Goal: Task Accomplishment & Management: Use online tool/utility

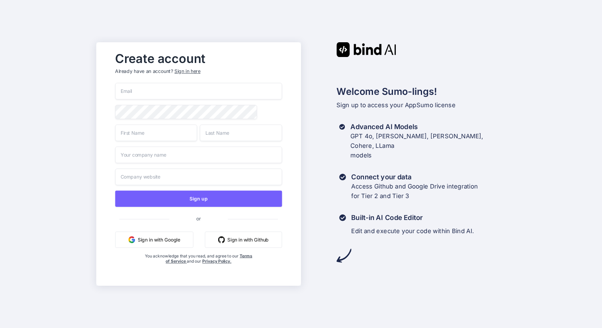
click at [129, 92] on input "email" at bounding box center [199, 91] width 167 height 17
type input "carlo.gunter@attitude-dynamics.com"
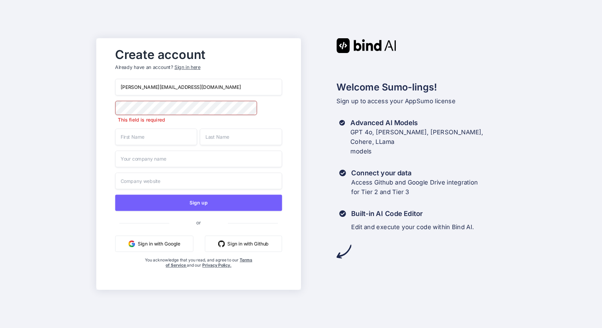
click at [311, 148] on div "Welcome Sumo-lings! Sign up to access your AppSumo license Advanced AI Models G…" at bounding box center [403, 148] width 205 height 221
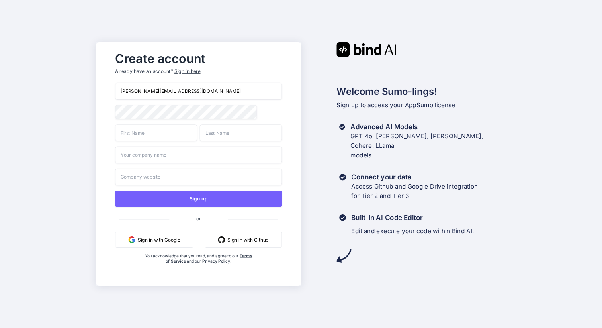
click at [137, 138] on input "text" at bounding box center [157, 132] width 82 height 17
type input "Car"
click at [217, 136] on input "text" at bounding box center [241, 132] width 82 height 17
type input "Gun"
click at [150, 155] on input "text" at bounding box center [199, 155] width 167 height 17
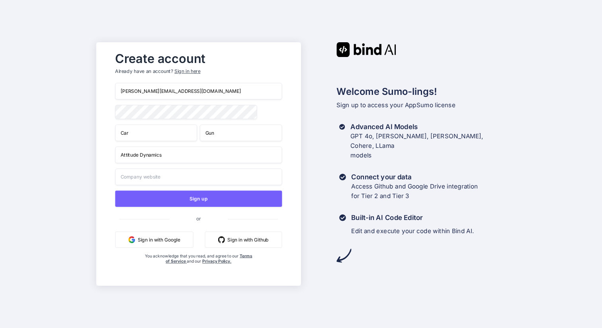
type input "Attitude Dynamics"
click at [161, 180] on input "text" at bounding box center [199, 176] width 167 height 17
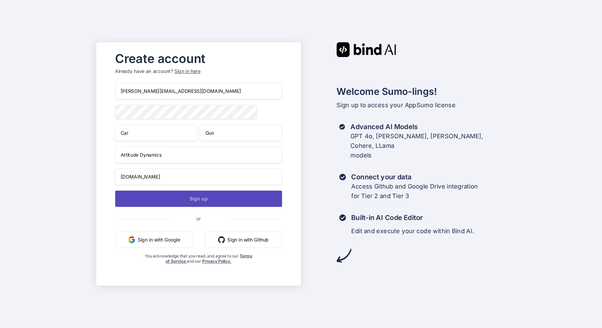
type input "attitude-dynamics.com"
click at [215, 202] on button "Sign up" at bounding box center [199, 198] width 167 height 16
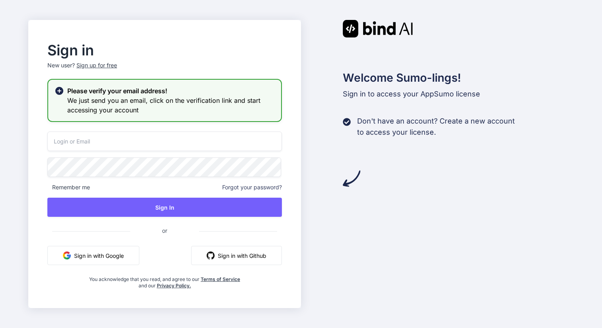
click at [98, 142] on input "email" at bounding box center [164, 141] width 235 height 20
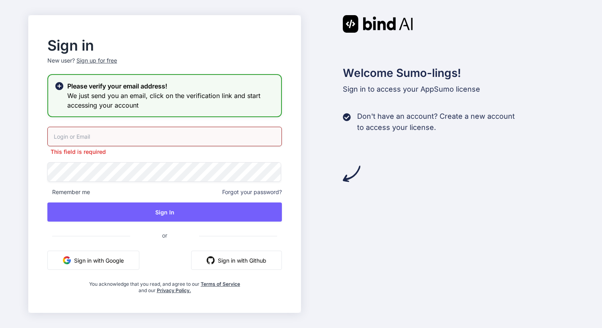
click at [87, 140] on input "email" at bounding box center [164, 137] width 235 height 20
type input "carlo.gunter@attitude-dynamics.com"
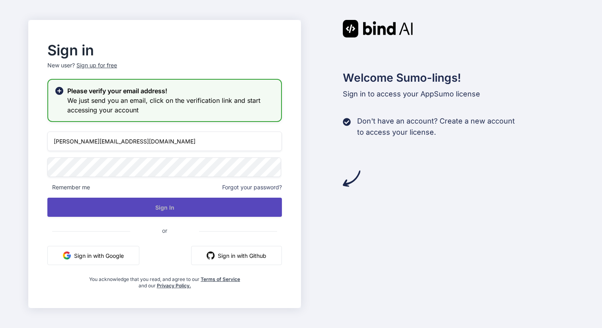
click at [156, 209] on button "Sign In" at bounding box center [164, 207] width 235 height 19
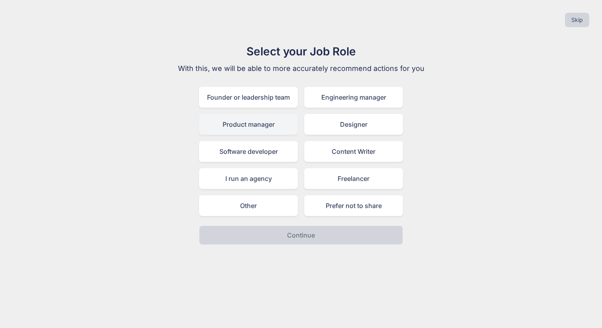
click at [248, 125] on div "Product manager" at bounding box center [248, 124] width 99 height 21
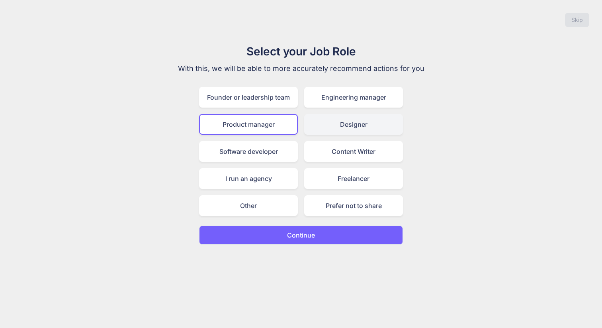
click at [329, 132] on div "Designer" at bounding box center [353, 124] width 99 height 21
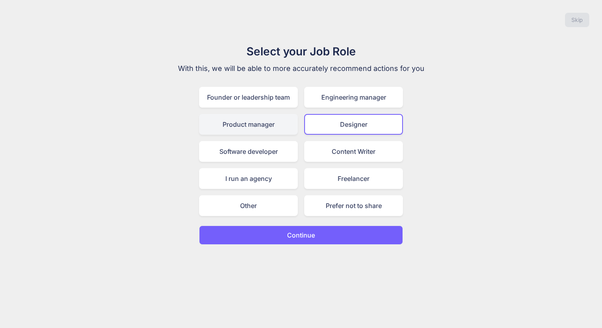
click at [255, 130] on div "Product manager" at bounding box center [248, 124] width 99 height 21
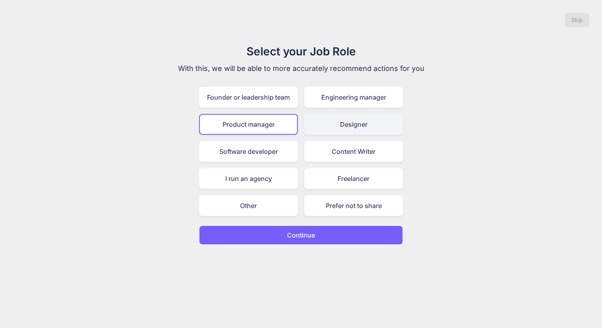
click at [333, 125] on div "Designer" at bounding box center [353, 124] width 99 height 21
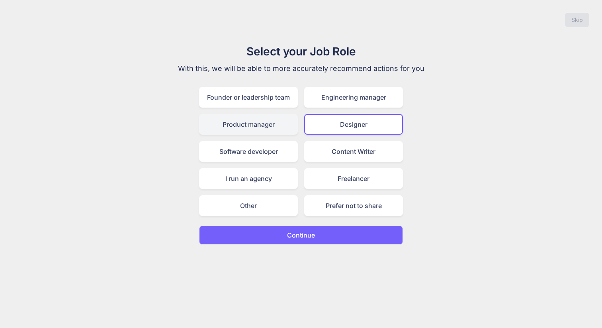
click at [234, 119] on div "Product manager" at bounding box center [248, 124] width 99 height 21
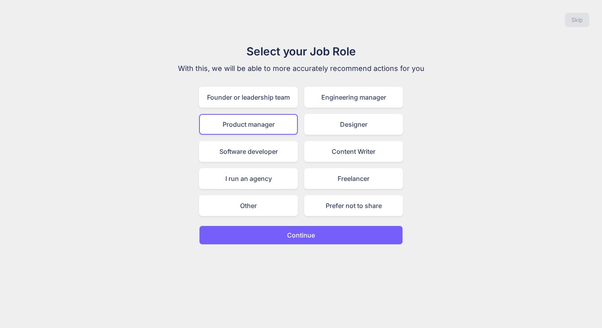
click at [320, 231] on button "Continue" at bounding box center [301, 234] width 204 height 19
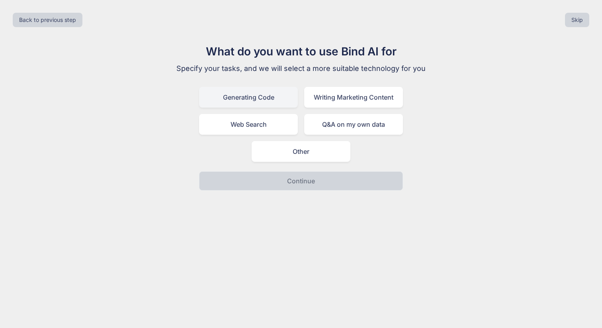
click at [239, 96] on div "Generating Code" at bounding box center [248, 97] width 99 height 21
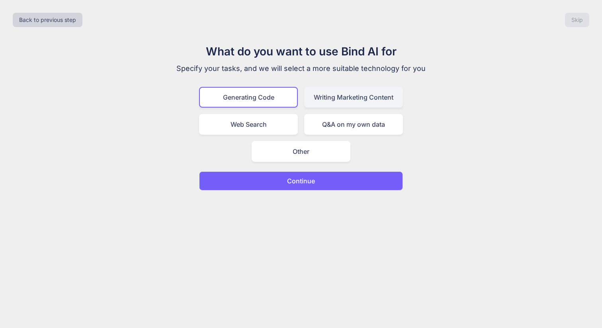
click at [337, 100] on div "Writing Marketing Content" at bounding box center [353, 97] width 99 height 21
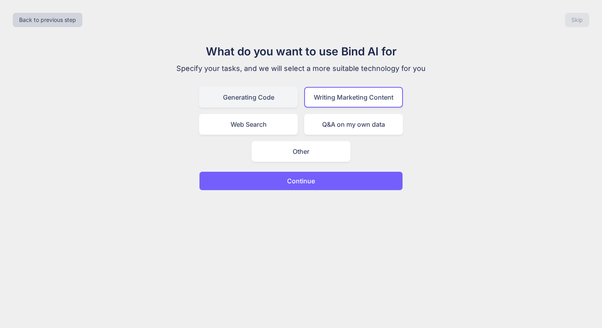
click at [258, 100] on div "Generating Code" at bounding box center [248, 97] width 99 height 21
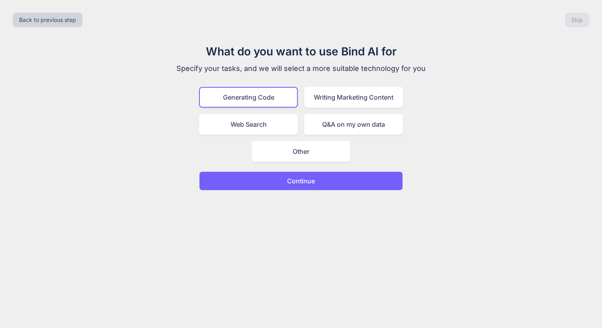
click at [299, 182] on p "Continue" at bounding box center [301, 181] width 28 height 10
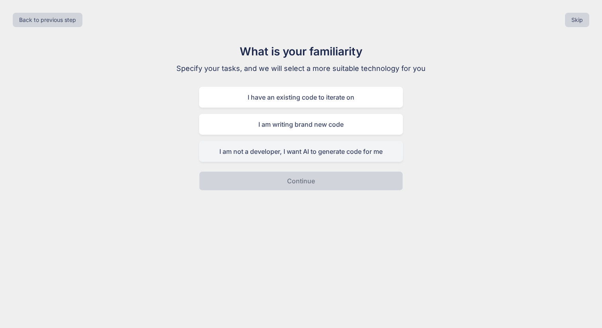
click at [305, 156] on div "I am not a developer, I want AI to generate code for me" at bounding box center [301, 151] width 204 height 21
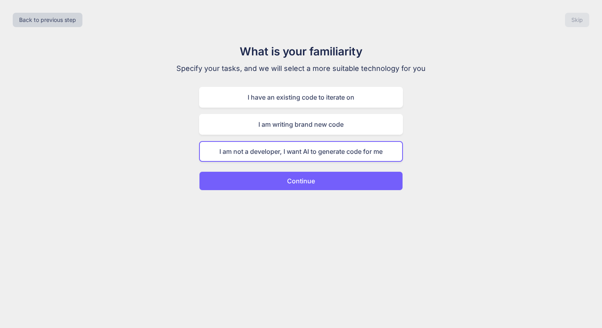
click at [318, 184] on button "Continue" at bounding box center [301, 180] width 204 height 19
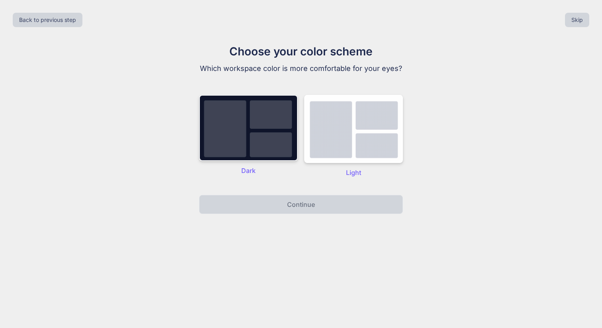
click at [254, 151] on img at bounding box center [248, 128] width 99 height 66
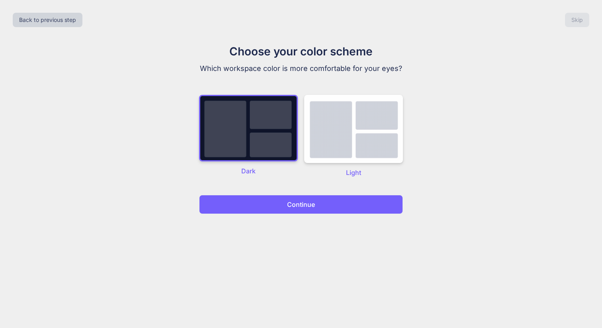
click at [326, 206] on button "Continue" at bounding box center [301, 204] width 204 height 19
click at [301, 204] on p "Continue" at bounding box center [301, 205] width 28 height 10
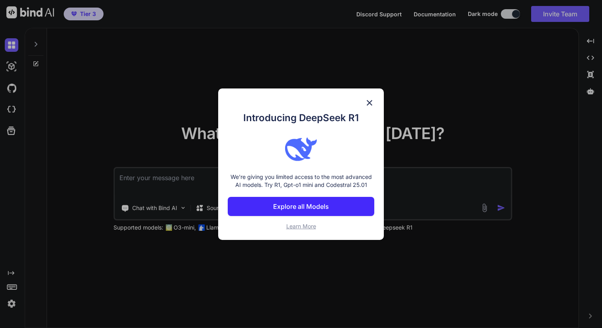
click at [371, 101] on img at bounding box center [370, 103] width 10 height 10
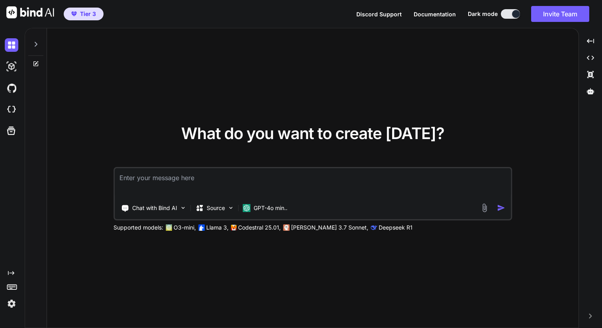
click at [12, 304] on img at bounding box center [12, 304] width 14 height 14
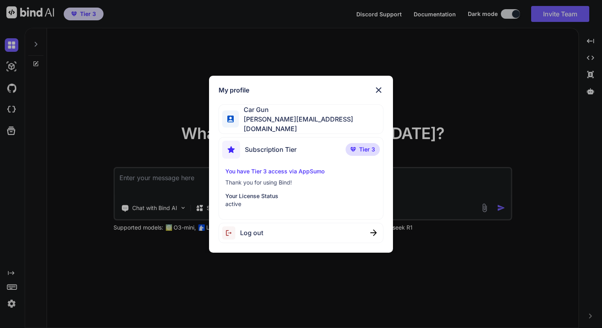
click at [363, 147] on span "Tier 3" at bounding box center [367, 149] width 16 height 8
click at [260, 168] on p "You have Tier 3 access via AppSumo" at bounding box center [300, 171] width 151 height 8
click at [377, 93] on img at bounding box center [379, 90] width 10 height 10
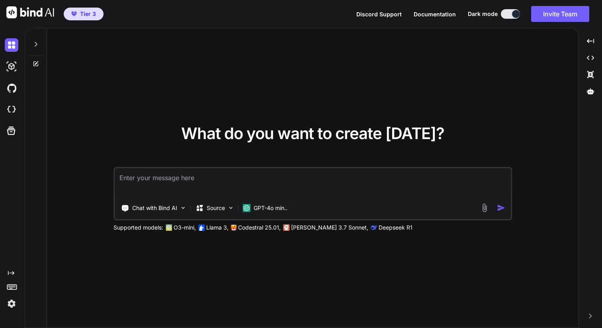
click at [38, 44] on icon at bounding box center [36, 44] width 6 height 6
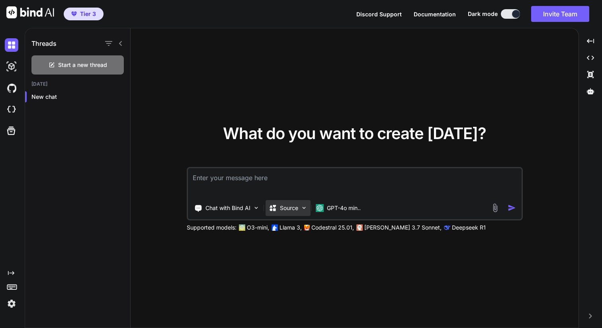
click at [304, 208] on img at bounding box center [304, 207] width 7 height 7
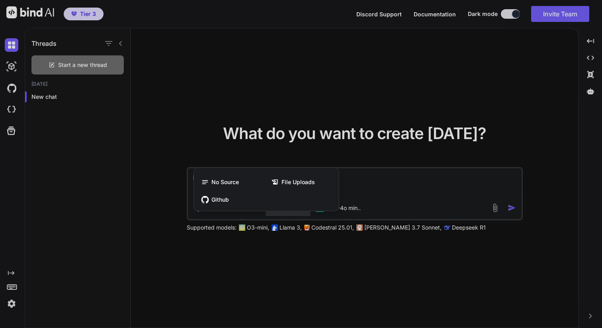
click at [186, 133] on div at bounding box center [301, 164] width 602 height 328
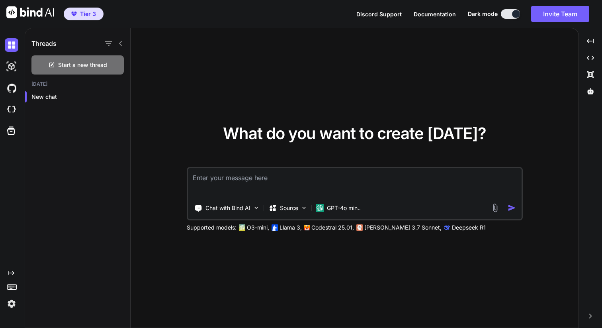
click at [227, 177] on textarea at bounding box center [355, 182] width 334 height 29
click at [443, 15] on span "Documentation" at bounding box center [435, 14] width 42 height 7
click at [440, 14] on span "Documentation" at bounding box center [435, 14] width 42 height 7
click at [108, 42] on icon "button" at bounding box center [109, 44] width 10 height 10
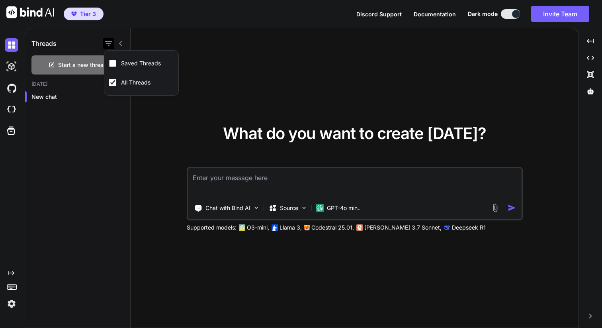
click at [108, 42] on icon "button" at bounding box center [109, 44] width 10 height 10
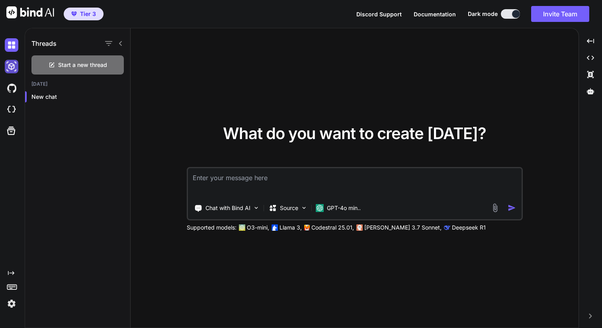
click at [12, 67] on img at bounding box center [12, 67] width 14 height 14
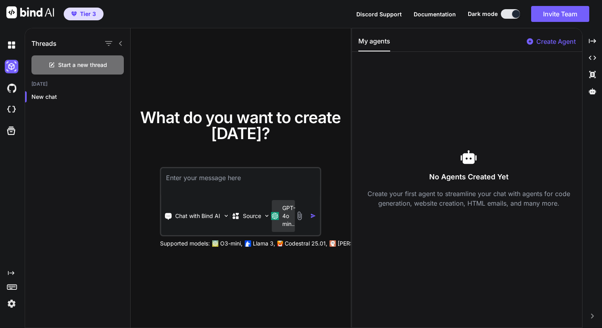
click at [282, 217] on p "GPT-4o min.." at bounding box center [288, 216] width 13 height 24
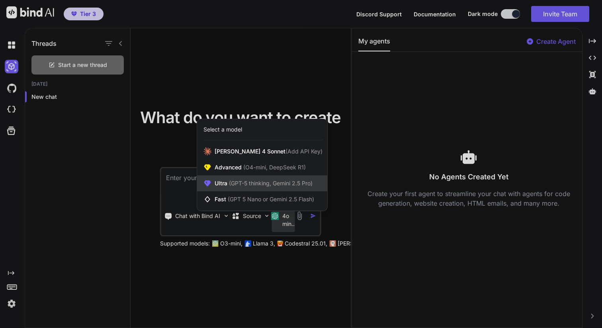
click at [254, 184] on span "(GPT-5 thinking, Gemini 2.5 Pro)" at bounding box center [269, 183] width 85 height 7
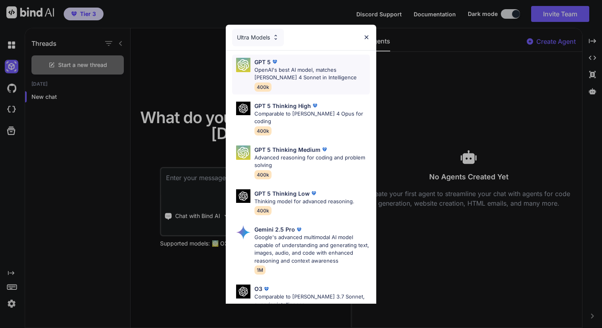
click at [297, 75] on p "OpenAI's best AI model, matches Claude 4 Sonnet in Intelligence" at bounding box center [313, 74] width 116 height 16
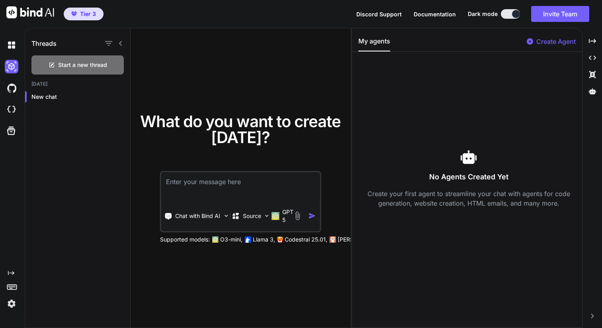
click at [10, 274] on icon "Created with Pixso." at bounding box center [11, 273] width 6 height 6
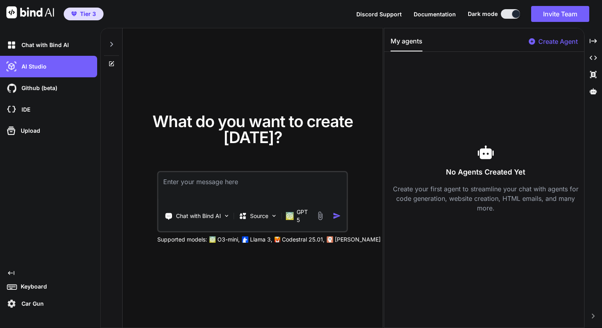
click at [12, 274] on icon "Created with Pixso." at bounding box center [11, 273] width 6 height 6
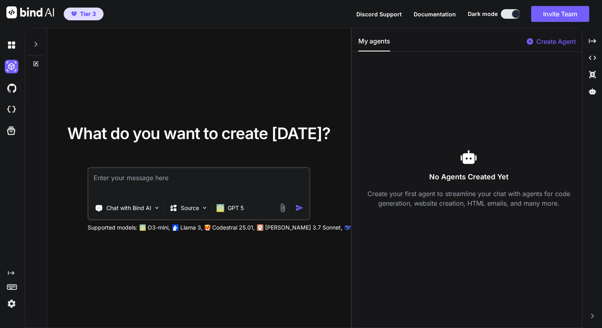
click at [12, 274] on icon "Created with Pixso." at bounding box center [11, 273] width 6 height 6
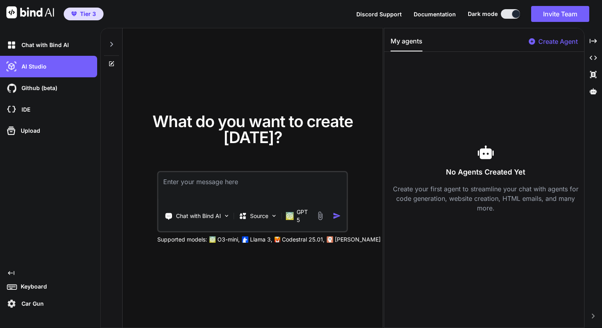
click at [12, 274] on icon "Created with Pixso." at bounding box center [11, 273] width 6 height 6
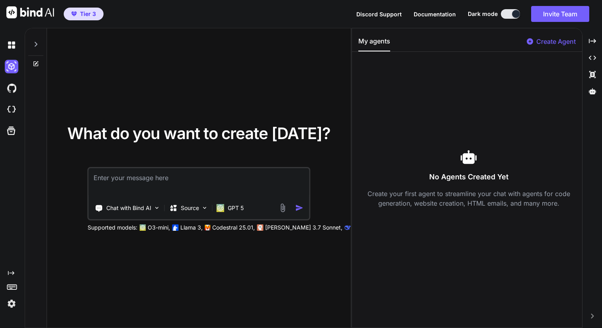
click at [12, 274] on icon "Created with Pixso." at bounding box center [11, 273] width 6 height 6
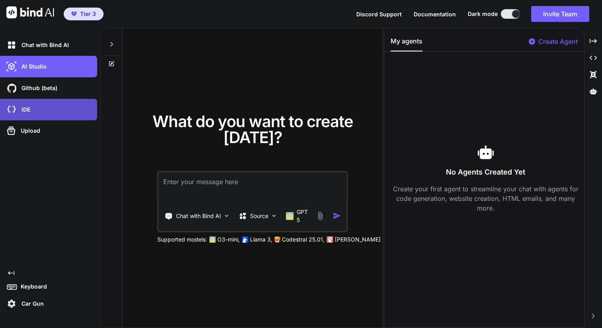
click at [29, 116] on div "IDE" at bounding box center [51, 110] width 92 height 14
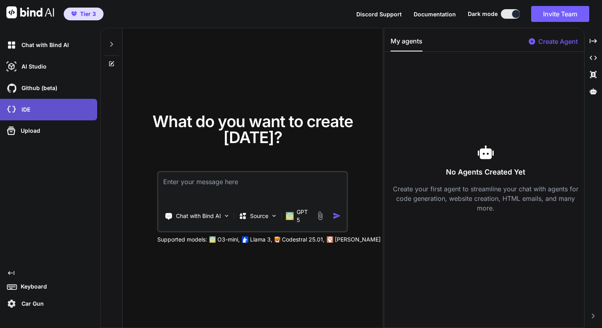
type textarea "x"
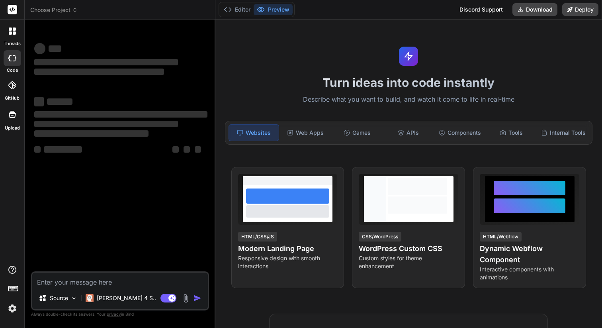
type textarea "x"
